Goal: Information Seeking & Learning: Check status

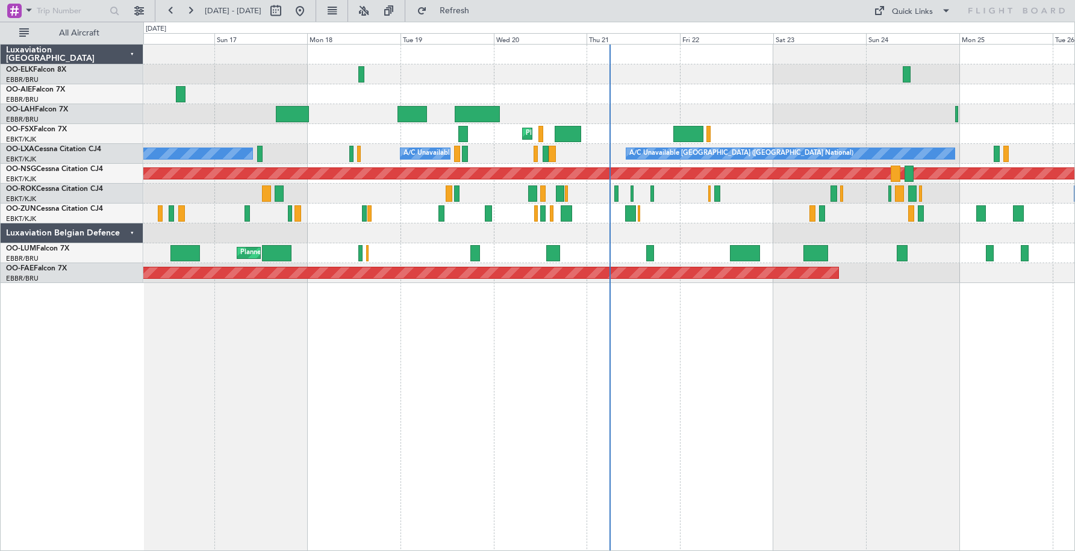
click at [133, 230] on div "Luxaviation Belgian Defence" at bounding box center [72, 233] width 143 height 20
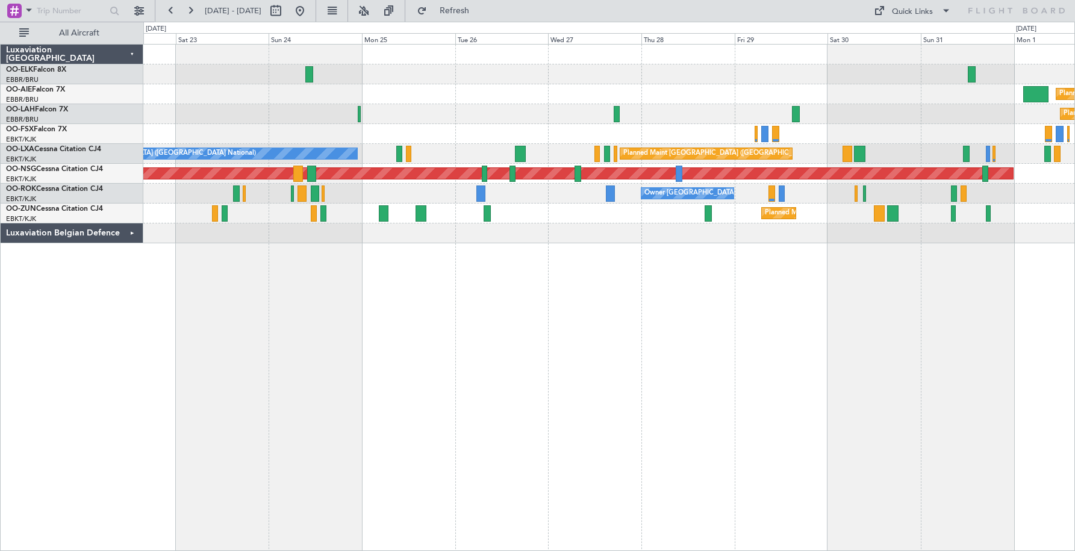
click at [347, 187] on div "Owner [GEOGRAPHIC_DATA]-[GEOGRAPHIC_DATA]" at bounding box center [608, 194] width 931 height 20
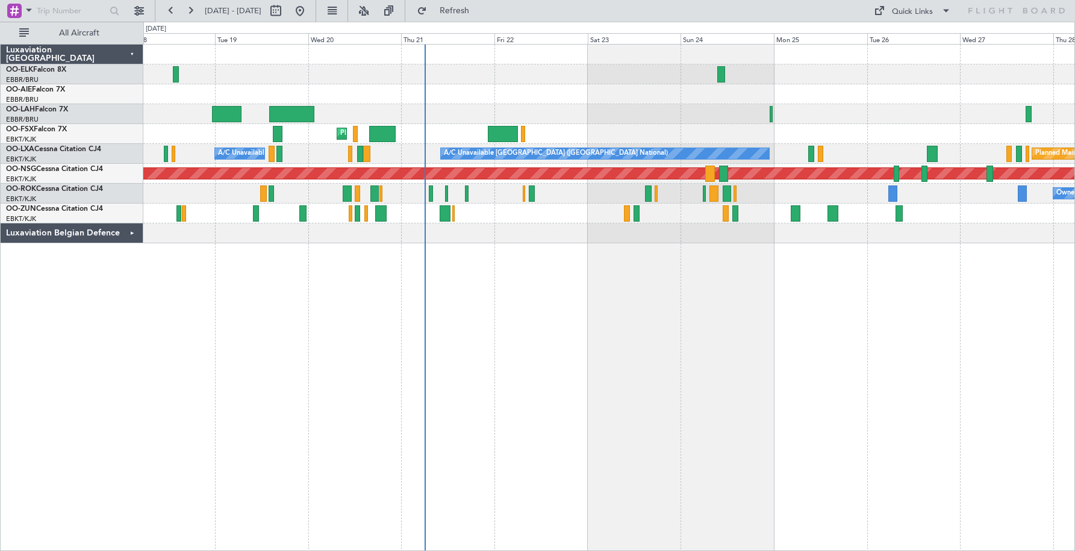
click at [800, 222] on div "Planned Maint Kortrijk-[GEOGRAPHIC_DATA]" at bounding box center [608, 214] width 931 height 20
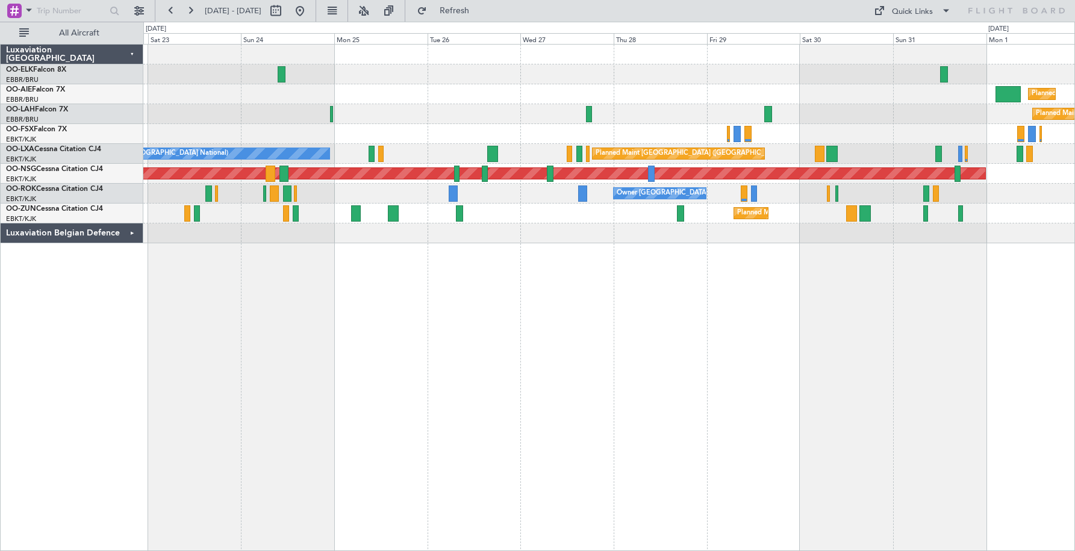
click at [477, 184] on div "Owner [GEOGRAPHIC_DATA]-[GEOGRAPHIC_DATA]" at bounding box center [608, 194] width 931 height 20
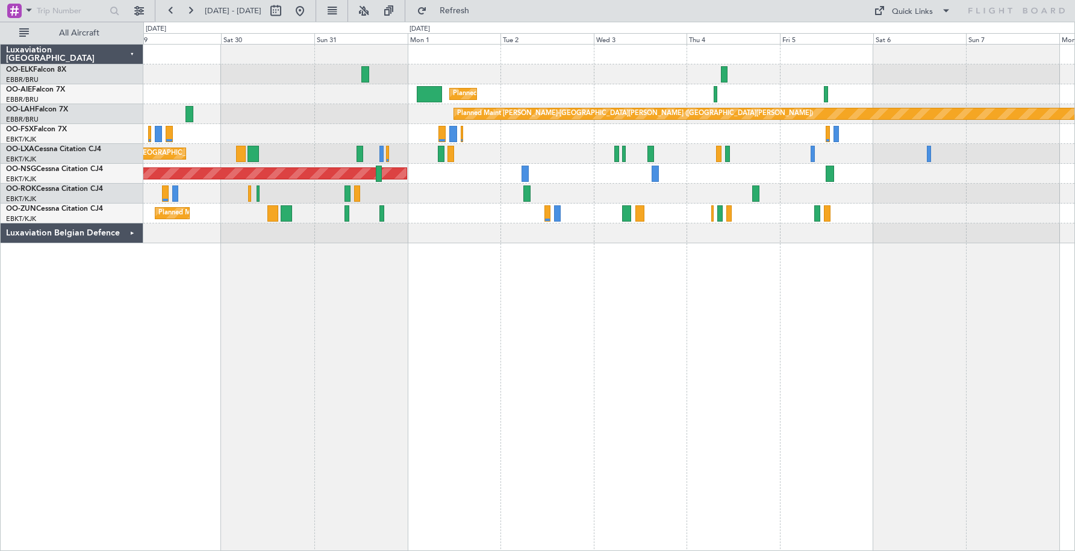
click at [444, 175] on div "Planned Maint [GEOGRAPHIC_DATA] ([GEOGRAPHIC_DATA]) Planned [GEOGRAPHIC_DATA][P…" at bounding box center [608, 144] width 931 height 199
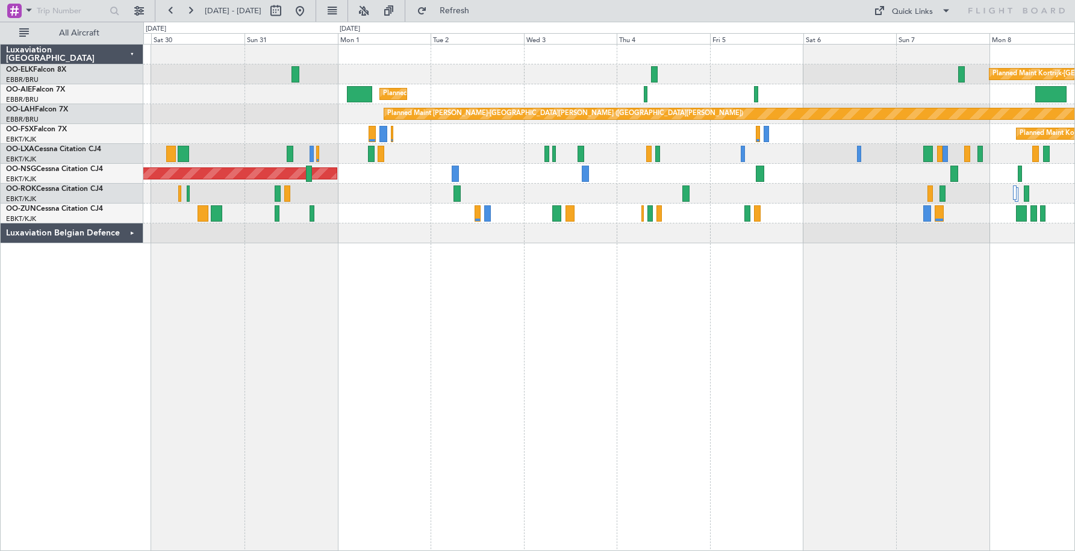
click at [644, 190] on div "Owner [GEOGRAPHIC_DATA]-[GEOGRAPHIC_DATA]" at bounding box center [608, 194] width 931 height 20
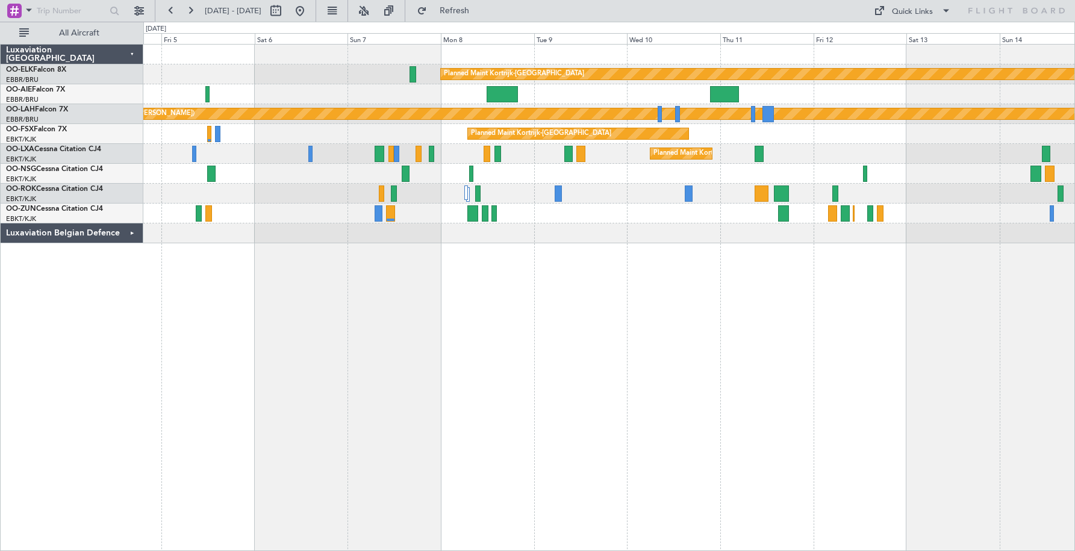
click at [501, 227] on div "Planned Maint Kortrijk-[GEOGRAPHIC_DATA] Planned [GEOGRAPHIC_DATA][PERSON_NAME]…" at bounding box center [608, 144] width 931 height 199
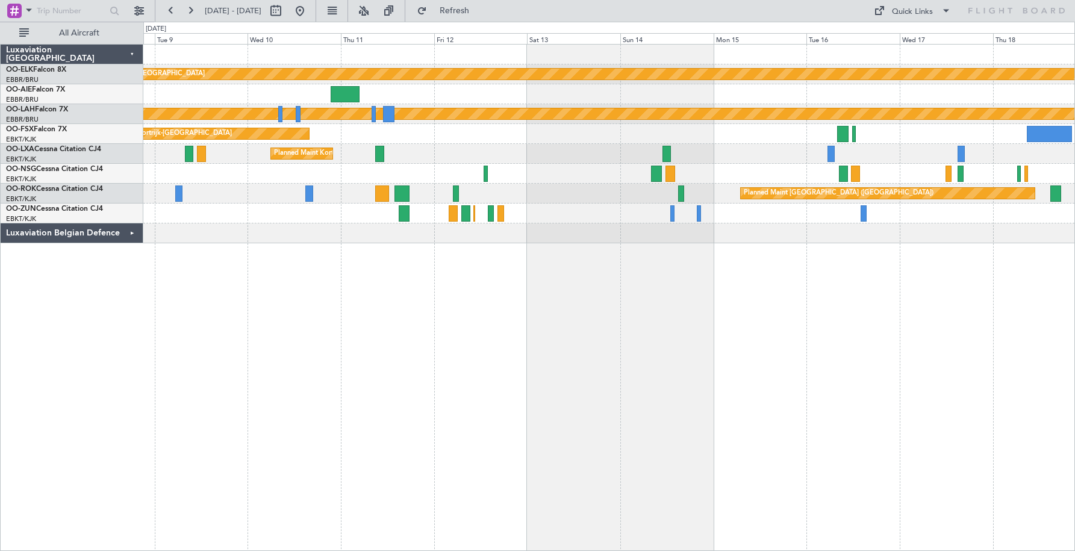
click at [649, 163] on div "Planned Maint Kortrijk-[GEOGRAPHIC_DATA] Planned [GEOGRAPHIC_DATA][PERSON_NAME]…" at bounding box center [608, 144] width 931 height 199
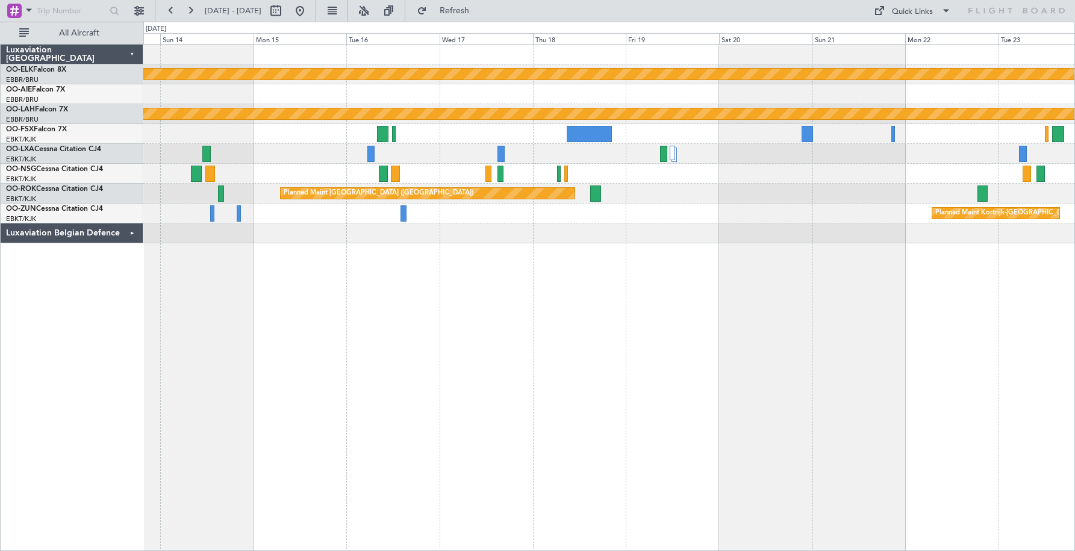
click at [513, 134] on div at bounding box center [608, 134] width 931 height 20
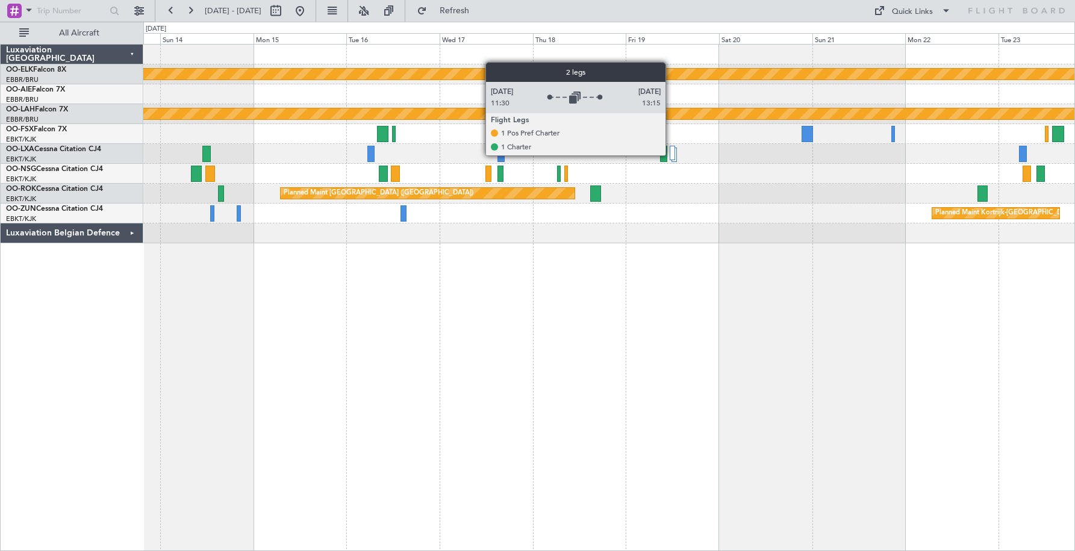
click at [671, 155] on div at bounding box center [672, 153] width 5 height 14
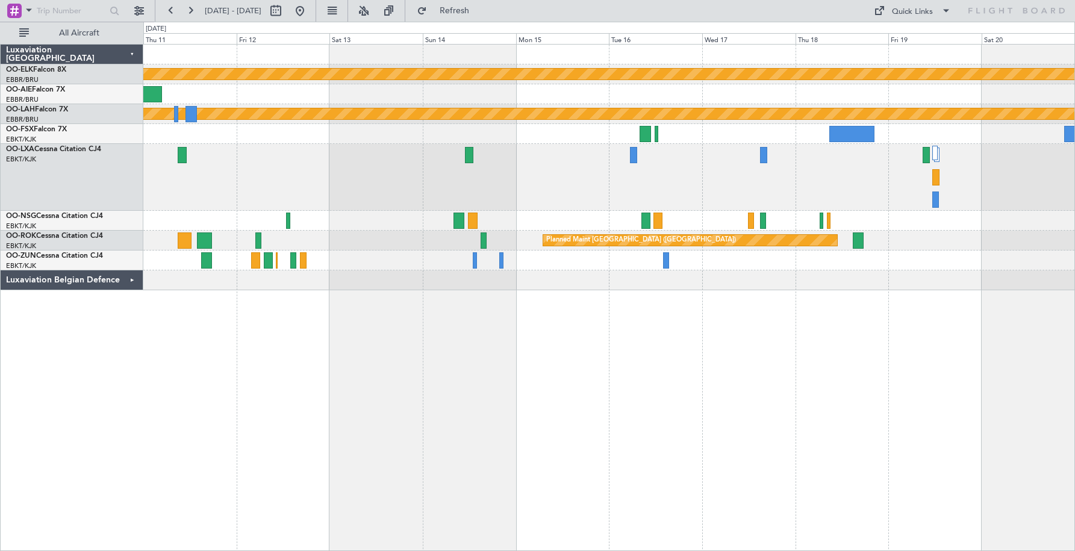
click at [648, 217] on div at bounding box center [608, 221] width 931 height 20
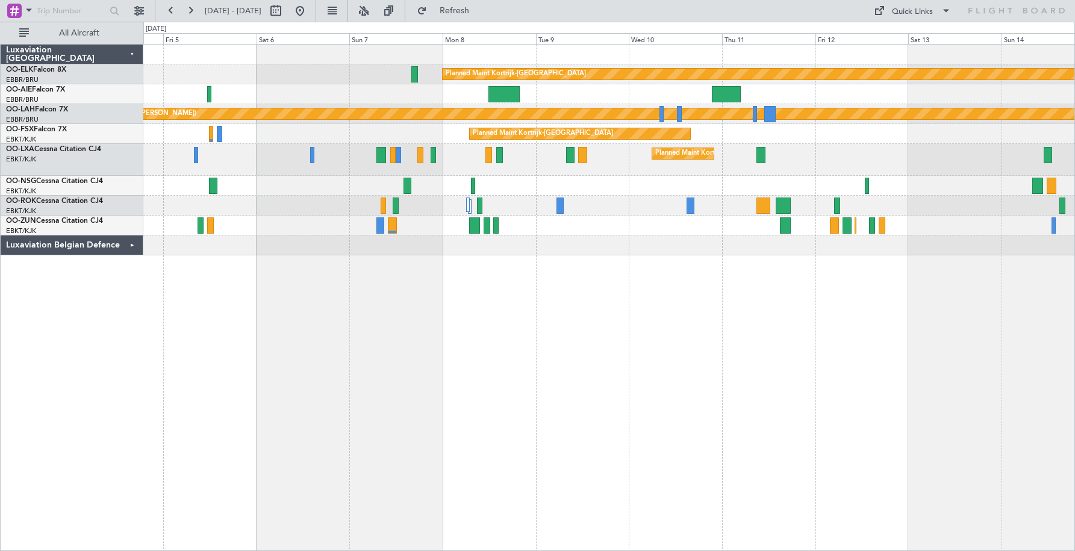
click at [713, 205] on div "Planned Maint [GEOGRAPHIC_DATA] ([GEOGRAPHIC_DATA])" at bounding box center [608, 206] width 931 height 20
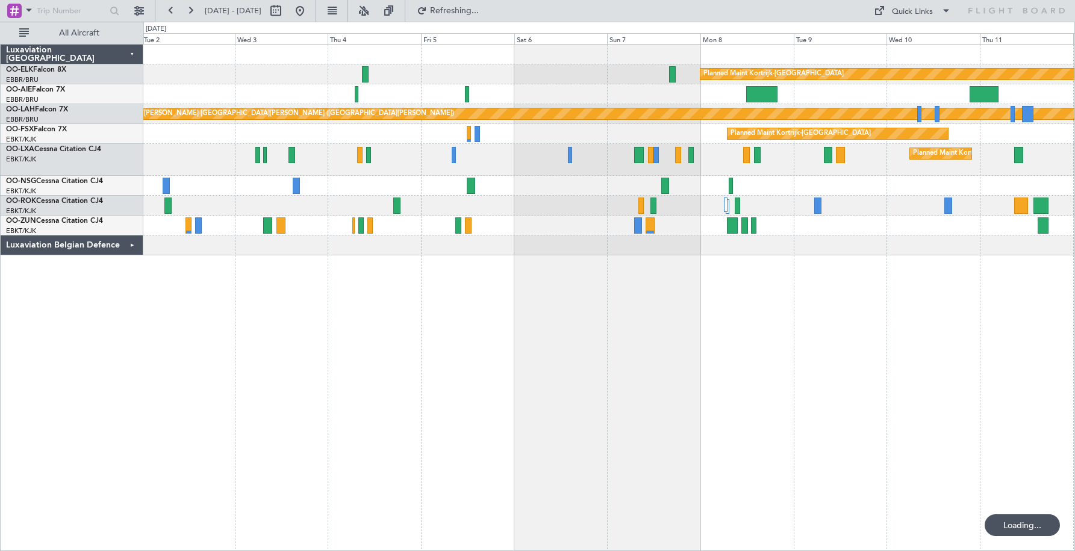
click at [684, 205] on div at bounding box center [608, 206] width 931 height 20
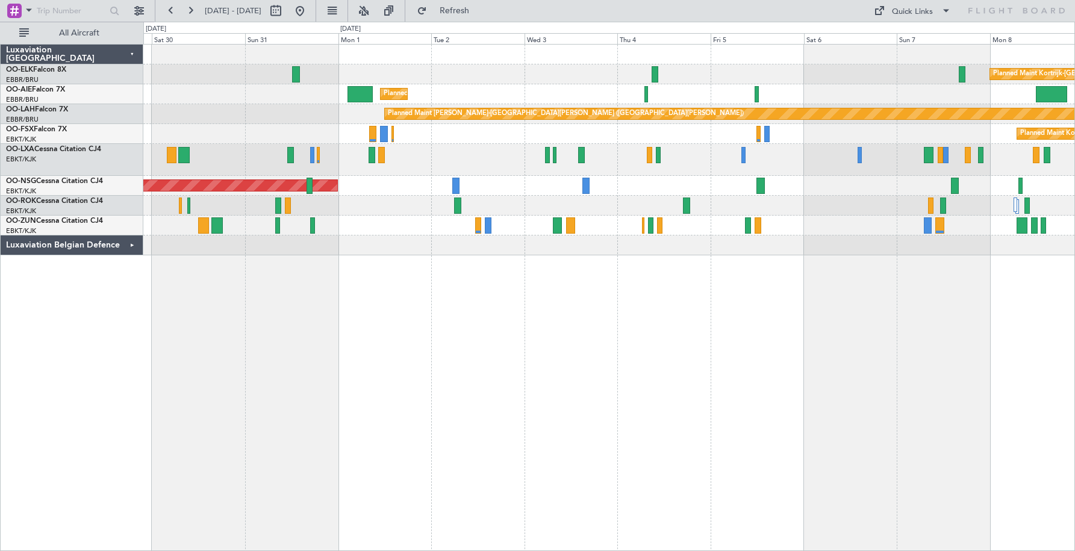
click at [732, 204] on div "Owner [GEOGRAPHIC_DATA]-[GEOGRAPHIC_DATA]" at bounding box center [608, 206] width 931 height 20
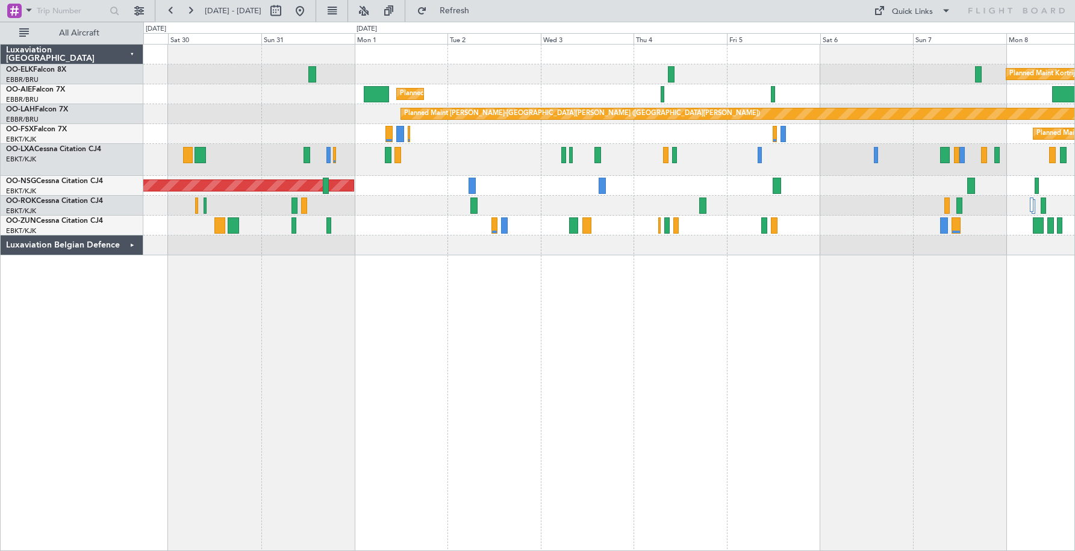
click at [782, 197] on div "Owner [GEOGRAPHIC_DATA]-[GEOGRAPHIC_DATA]" at bounding box center [608, 206] width 931 height 20
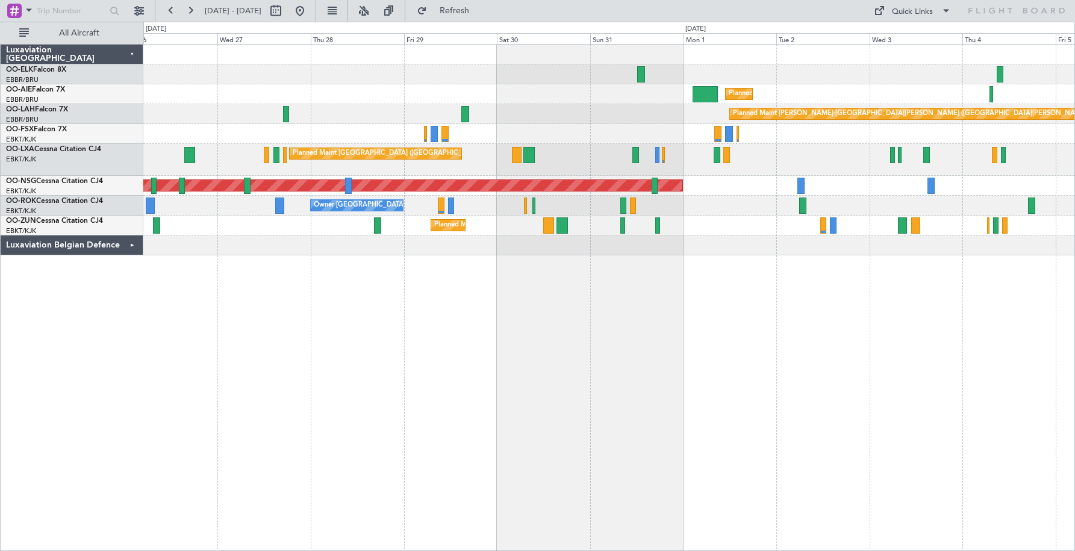
click at [780, 196] on div "Owner [GEOGRAPHIC_DATA]-[GEOGRAPHIC_DATA]" at bounding box center [608, 206] width 931 height 20
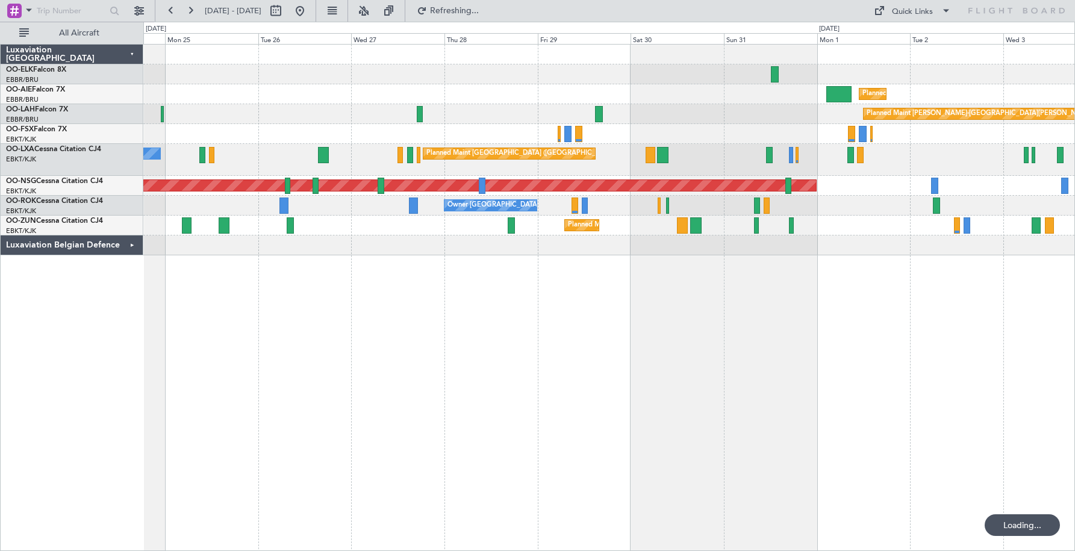
click at [813, 197] on div "Owner [GEOGRAPHIC_DATA]-[GEOGRAPHIC_DATA]" at bounding box center [608, 206] width 931 height 20
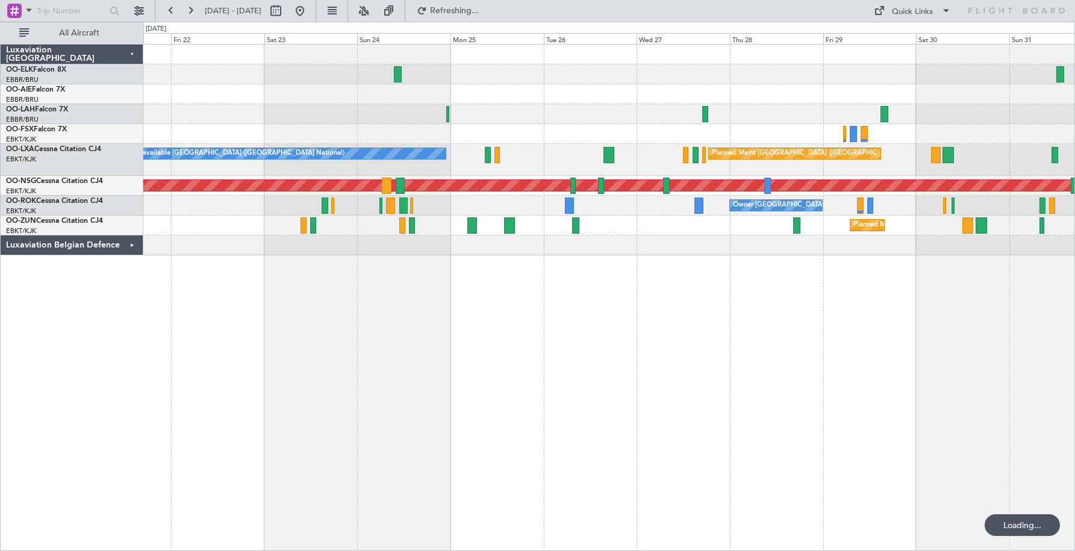
click at [837, 199] on div "Owner [GEOGRAPHIC_DATA]-[GEOGRAPHIC_DATA]" at bounding box center [608, 206] width 931 height 20
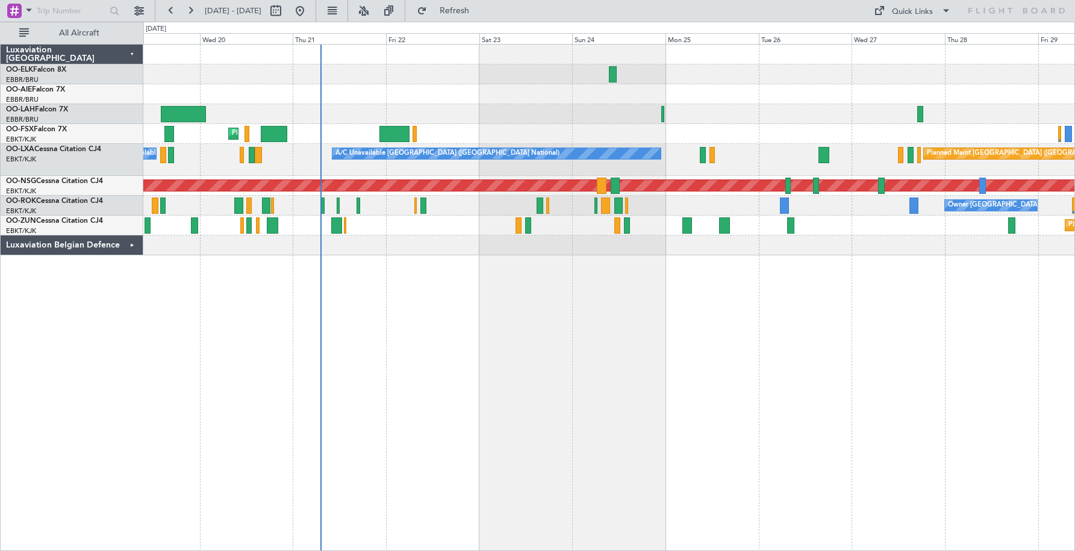
click at [376, 244] on div at bounding box center [608, 245] width 931 height 20
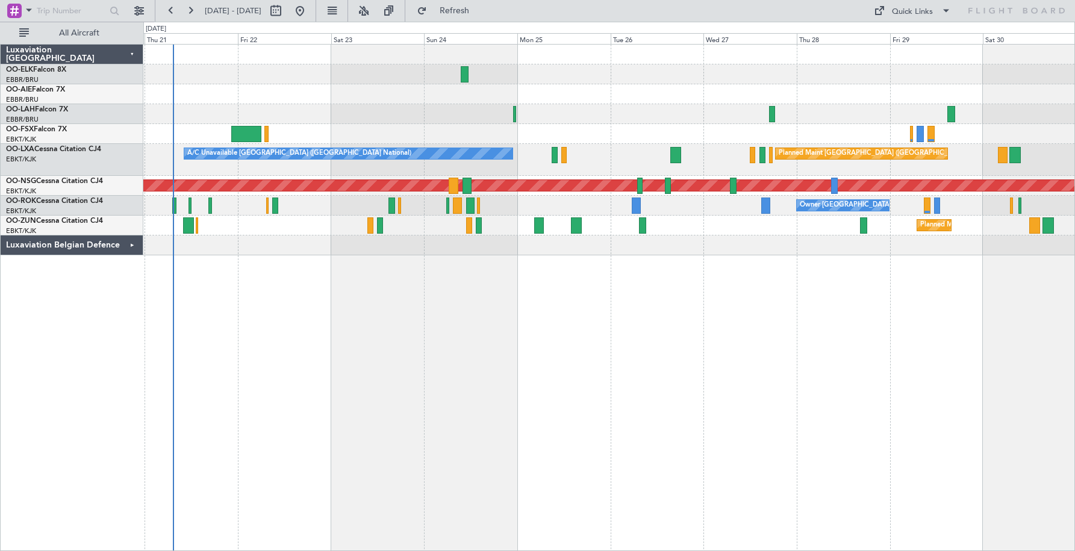
click at [519, 130] on div "Planned Maint Kortrijk-[GEOGRAPHIC_DATA]" at bounding box center [608, 134] width 931 height 20
